Goal: Navigation & Orientation: Find specific page/section

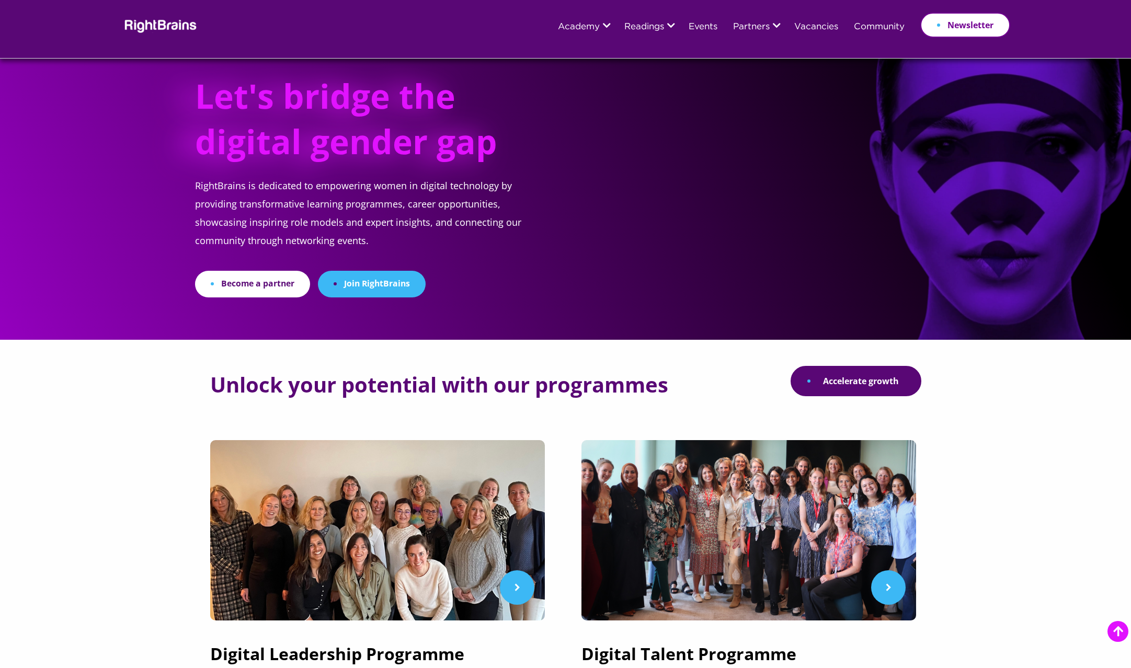
scroll to position [1167, 0]
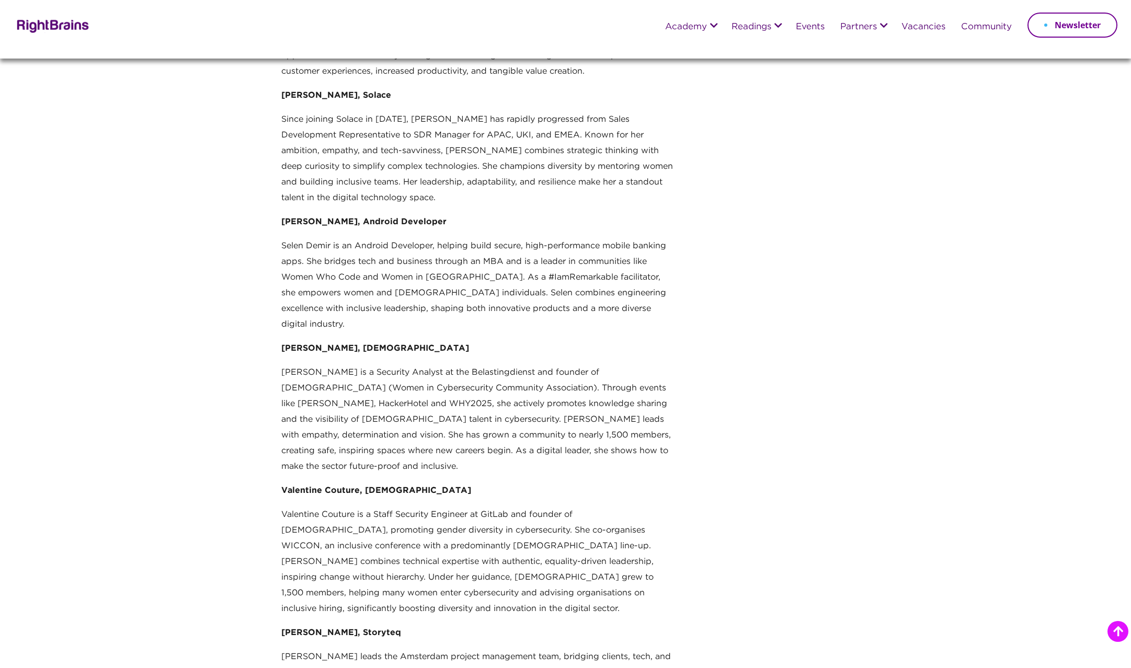
scroll to position [1546, 0]
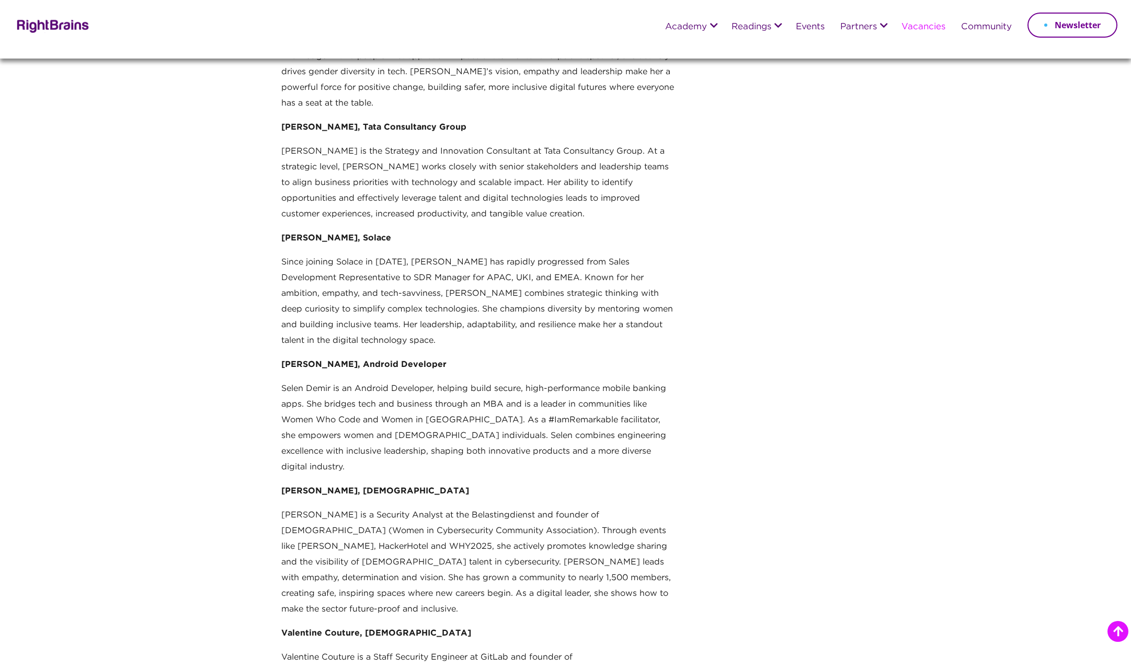
click at [908, 23] on link "Vacancies" at bounding box center [923, 26] width 44 height 9
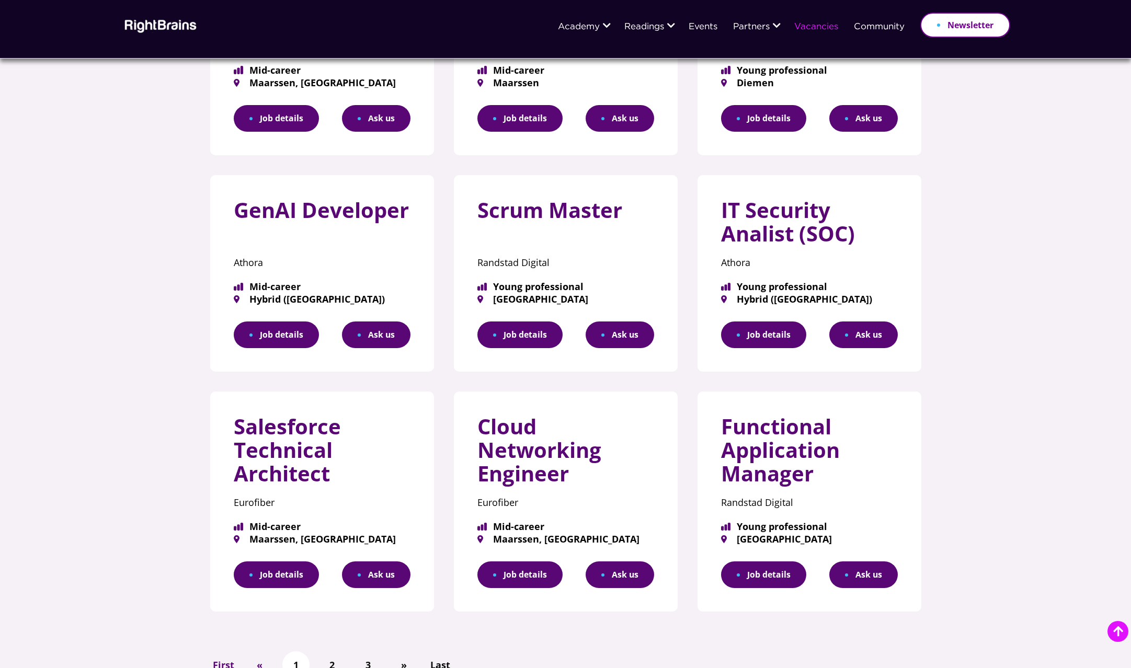
scroll to position [292, 0]
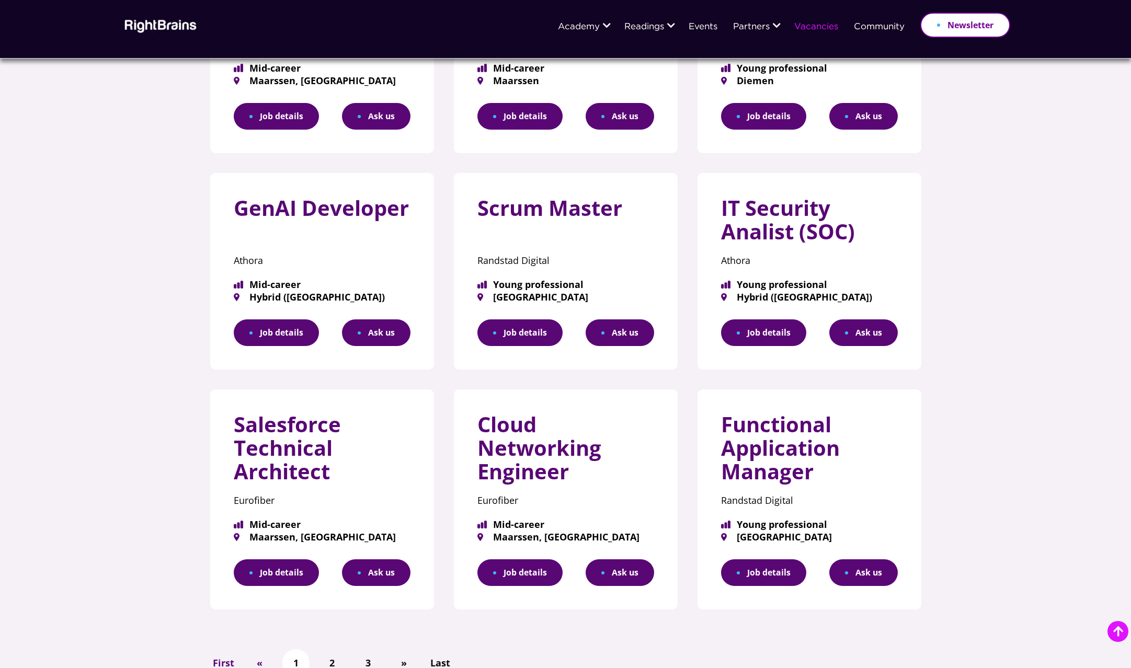
click at [145, 19] on img at bounding box center [159, 25] width 76 height 15
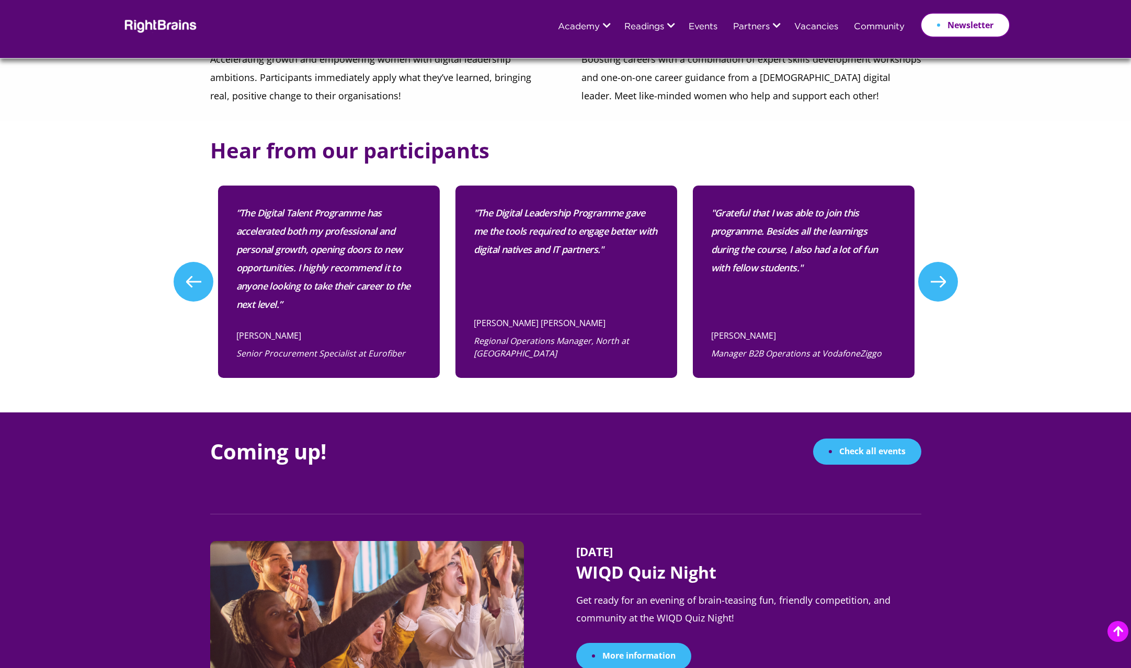
scroll to position [873, 0]
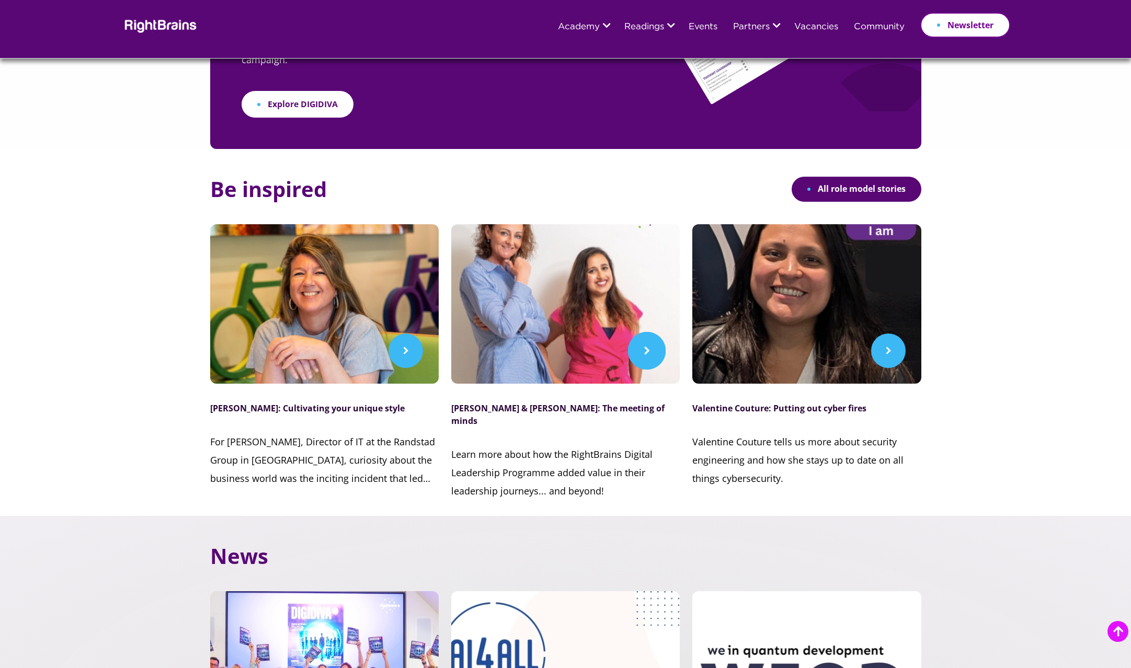
scroll to position [2423, 0]
